Goal: Use online tool/utility: Utilize a website feature to perform a specific function

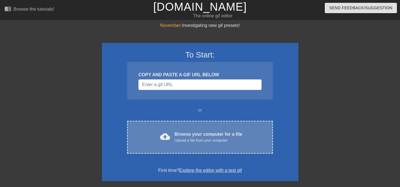
click at [176, 133] on div "Browse your computer for a file Upload a file from your computer" at bounding box center [209, 137] width 68 height 12
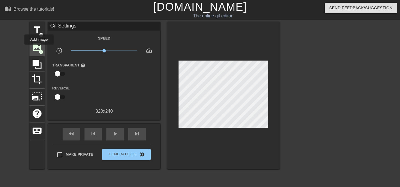
click at [39, 49] on span "image" at bounding box center [37, 47] width 11 height 11
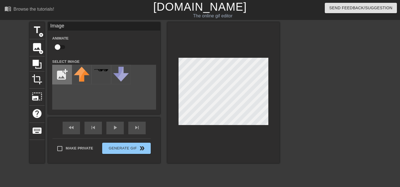
click at [62, 73] on input "file" at bounding box center [62, 74] width 19 height 19
type input "C:\fakepath\1727573036753.jpeg"
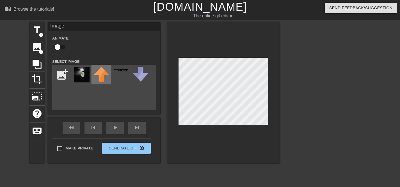
click at [100, 75] on img at bounding box center [101, 74] width 16 height 15
click at [83, 74] on img at bounding box center [82, 75] width 16 height 16
click at [78, 115] on div "title add_circle image add_circle crop photo_size_select_large help keyboard Im…" at bounding box center [154, 92] width 250 height 141
click at [39, 66] on icon at bounding box center [37, 64] width 11 height 11
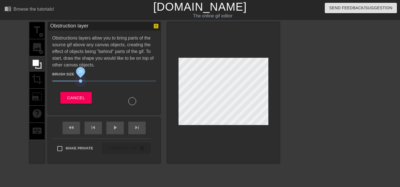
click at [80, 83] on span "28" at bounding box center [104, 81] width 104 height 7
click at [33, 64] on icon at bounding box center [37, 64] width 11 height 11
